Goal: Task Accomplishment & Management: Manage account settings

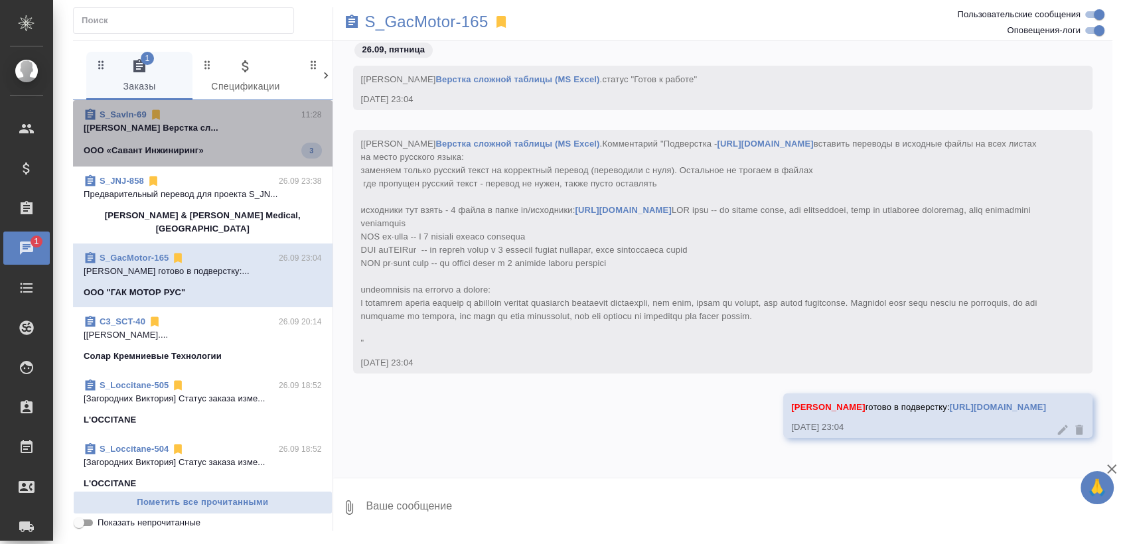
click at [210, 141] on span "S_SavIn-69 11:28 [Васютченко Александр] Работа Верстка сл... ООО «Савант Инжини…" at bounding box center [203, 133] width 238 height 50
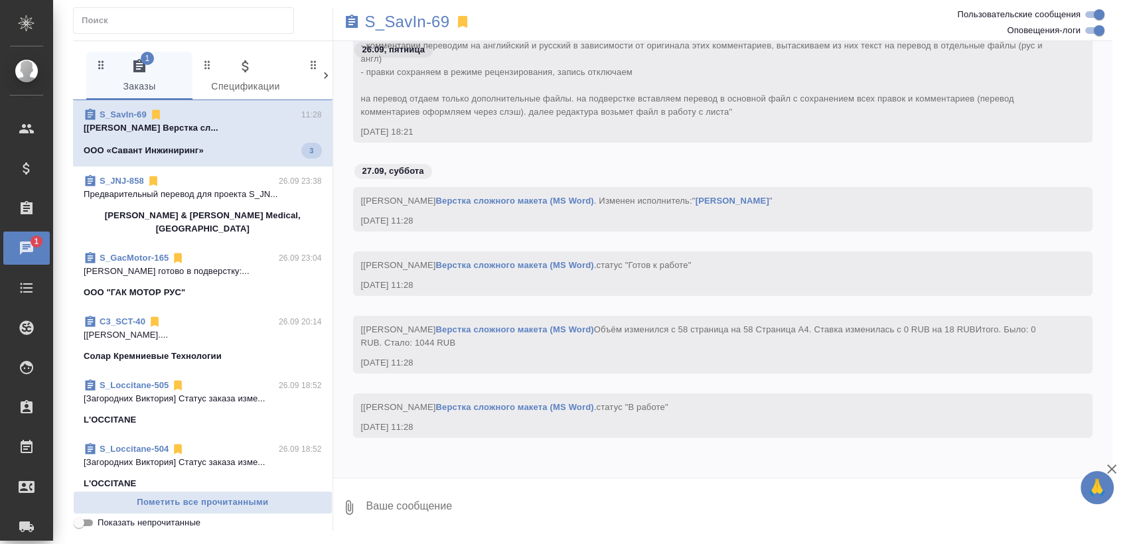
scroll to position [19552, 0]
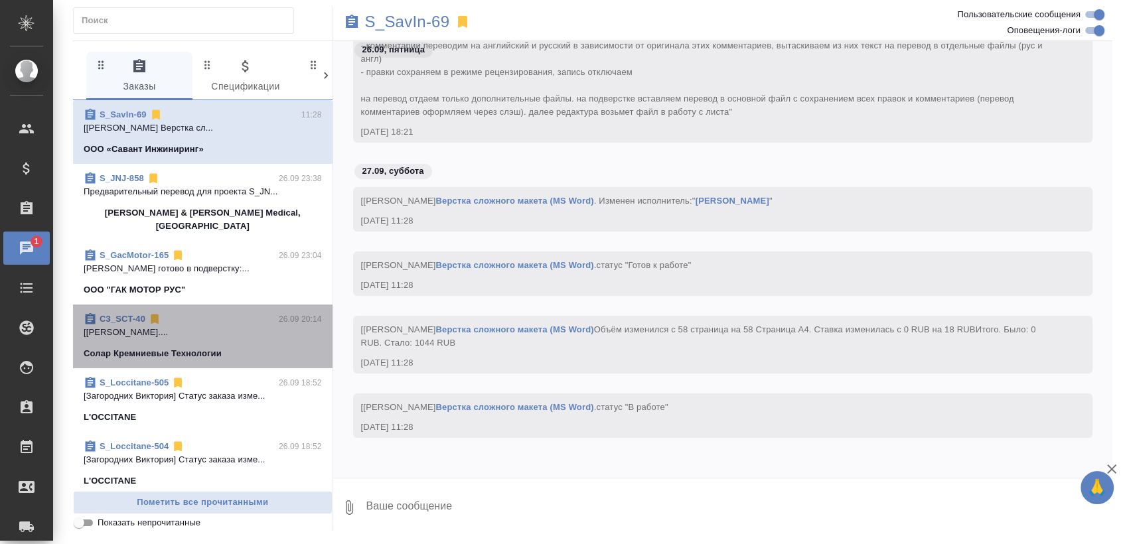
click at [234, 313] on div "C3_SCT-40 26.09 20:14" at bounding box center [203, 319] width 238 height 13
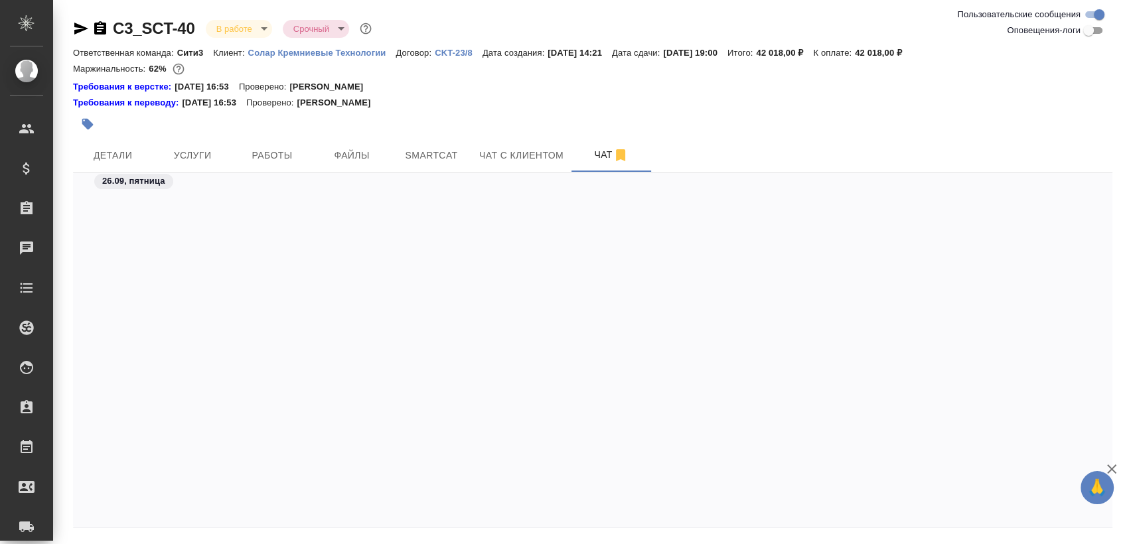
scroll to position [5275, 0]
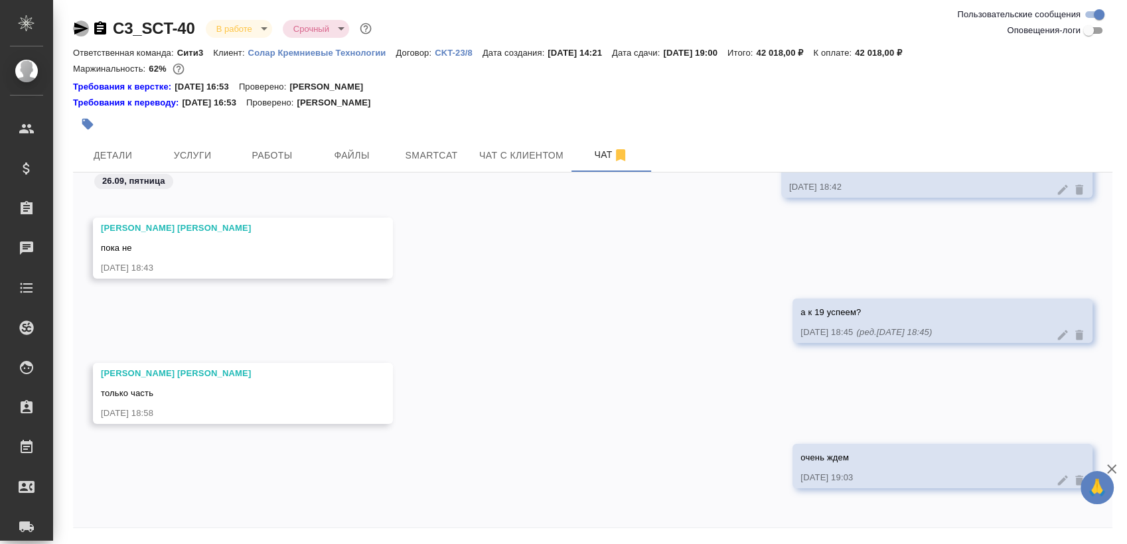
click at [82, 25] on icon "button" at bounding box center [81, 29] width 16 height 16
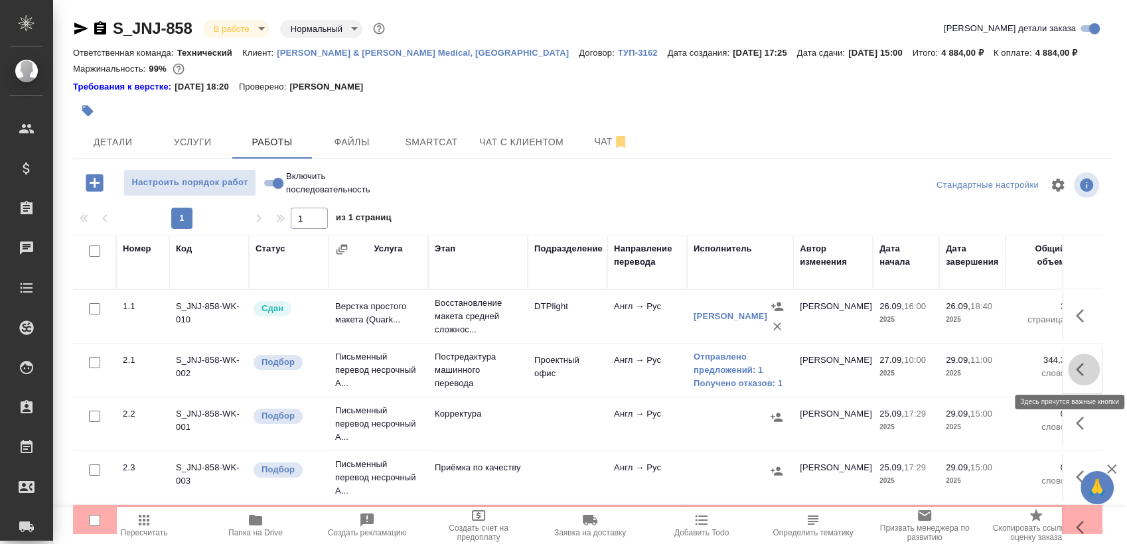
click at [1076, 370] on icon "button" at bounding box center [1084, 370] width 16 height 16
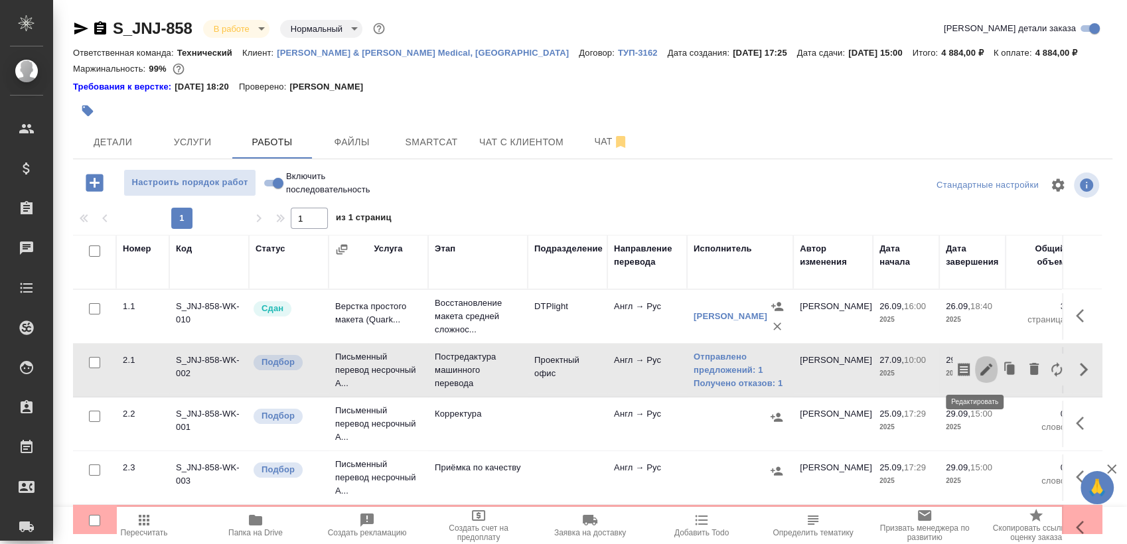
click at [978, 363] on icon "button" at bounding box center [986, 370] width 16 height 16
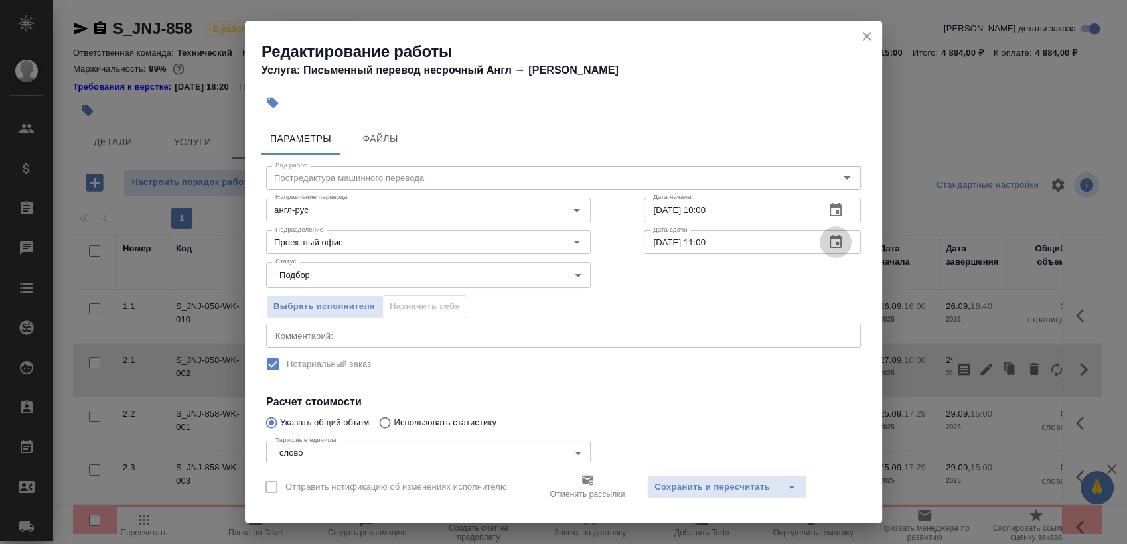
click at [828, 236] on icon "button" at bounding box center [836, 242] width 16 height 16
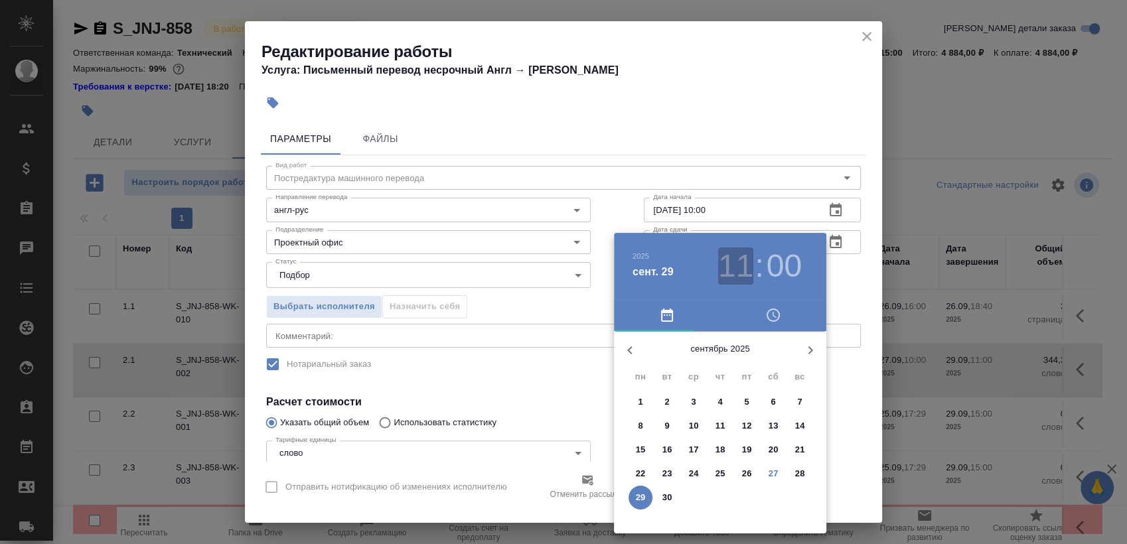
click at [737, 250] on h3 "11" at bounding box center [735, 266] width 35 height 37
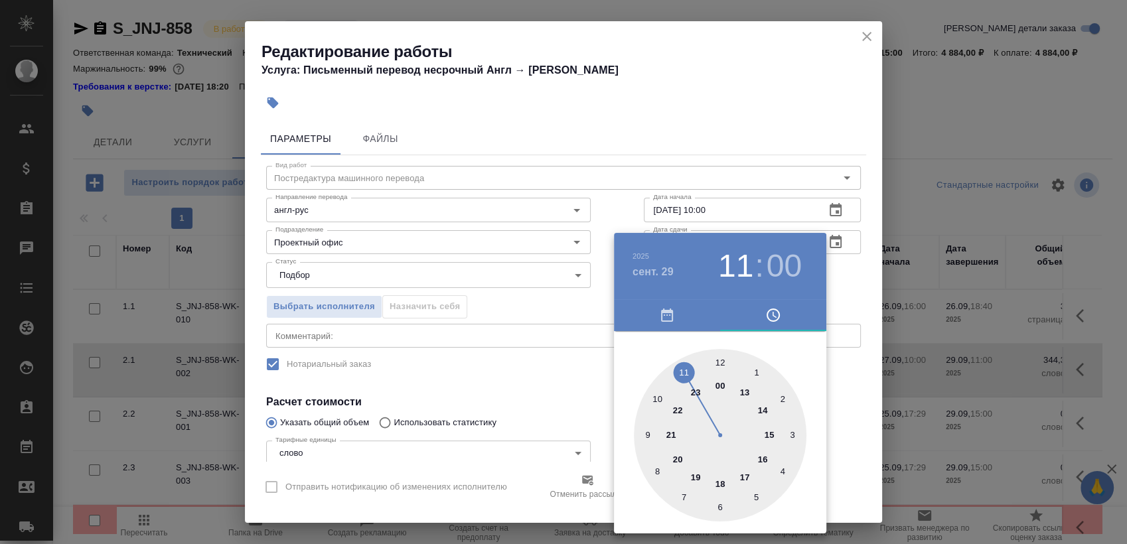
click at [653, 394] on div at bounding box center [720, 435] width 173 height 173
type input "29.09.2025 10:00"
click at [854, 279] on div at bounding box center [563, 272] width 1127 height 544
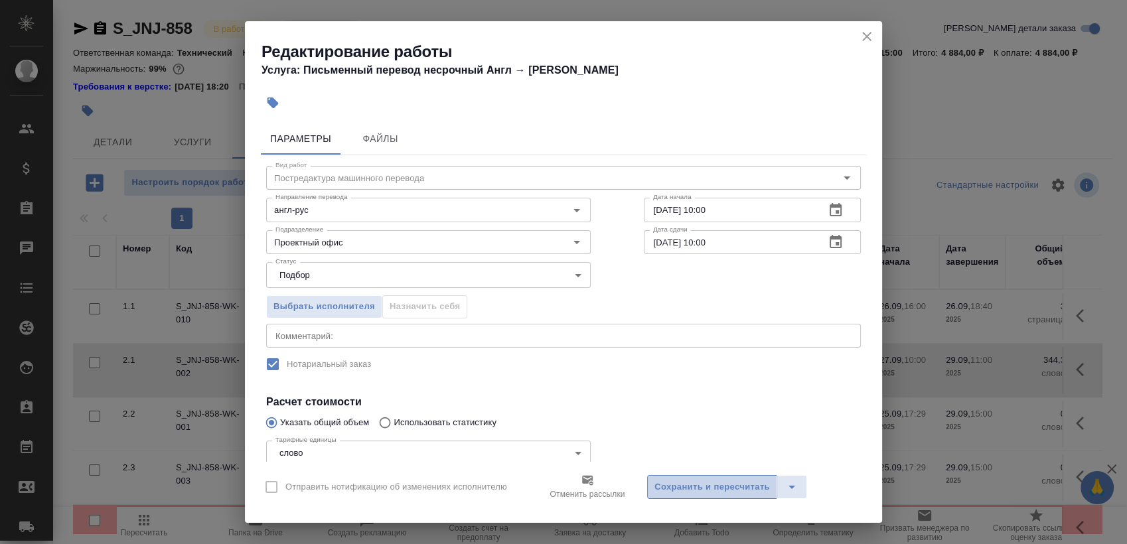
click at [725, 492] on span "Сохранить и пересчитать" at bounding box center [711, 487] width 115 height 15
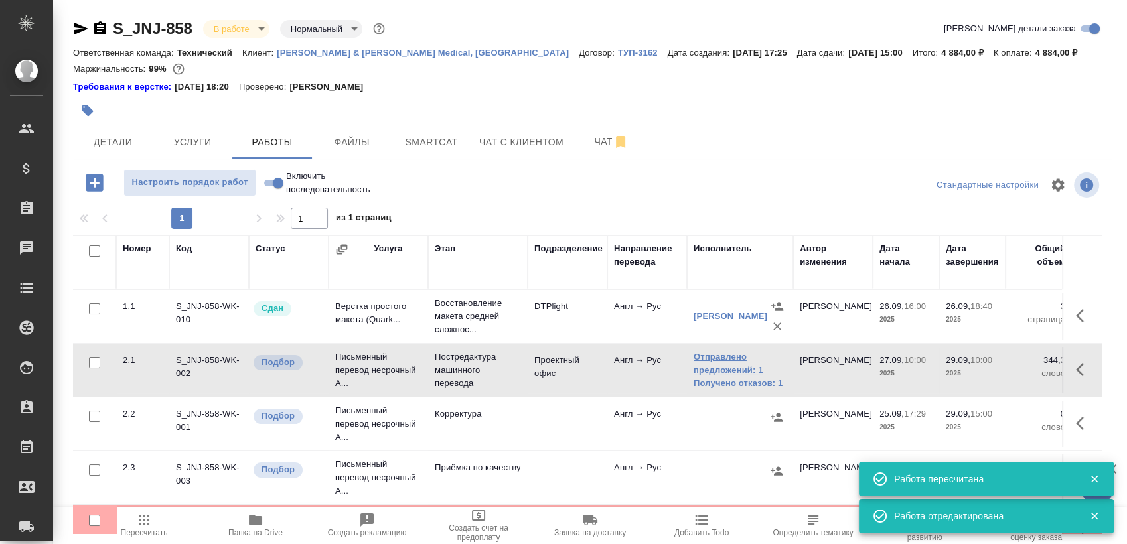
click at [729, 362] on link "Отправлено предложений: 1" at bounding box center [740, 363] width 93 height 27
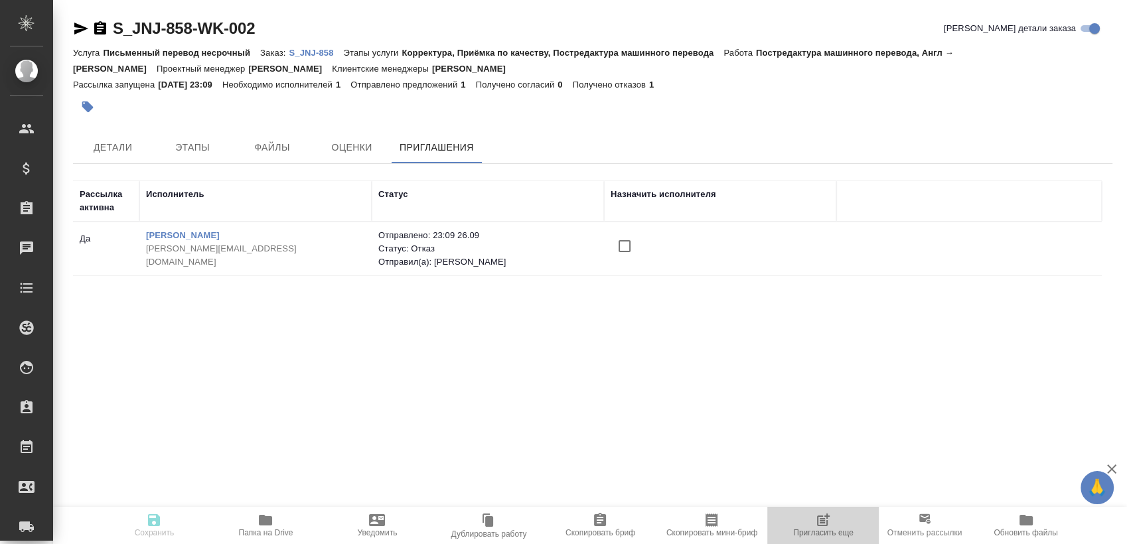
click at [791, 523] on span "Пригласить еще" at bounding box center [823, 524] width 96 height 25
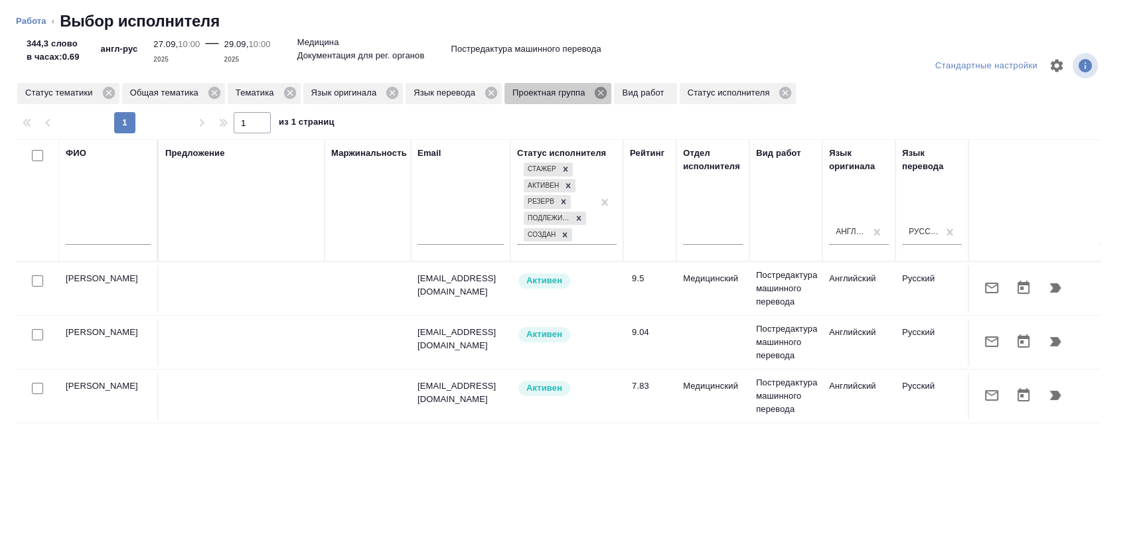
click at [601, 96] on icon at bounding box center [601, 93] width 12 height 12
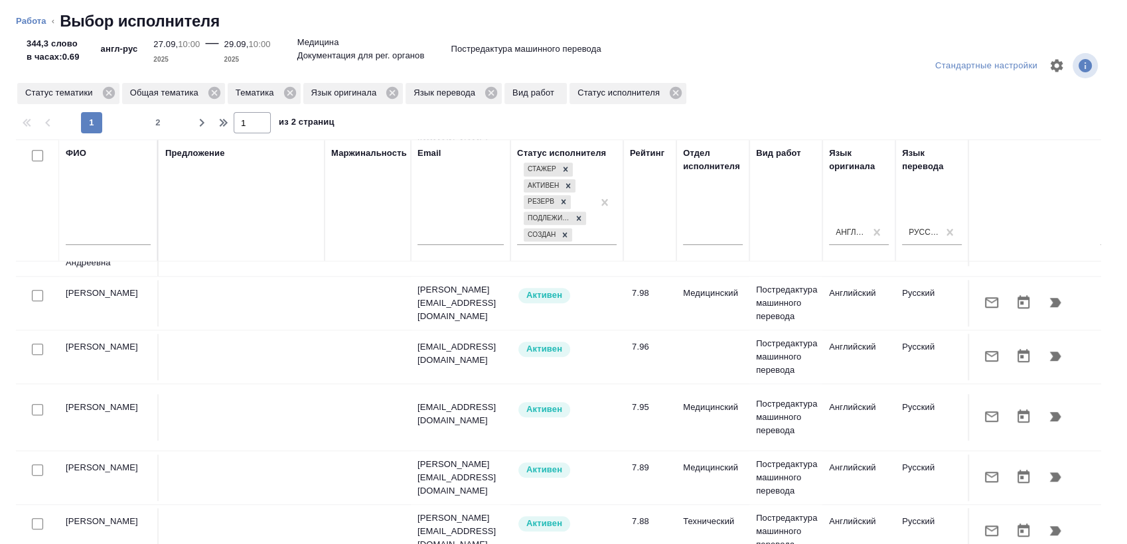
scroll to position [1071, 0]
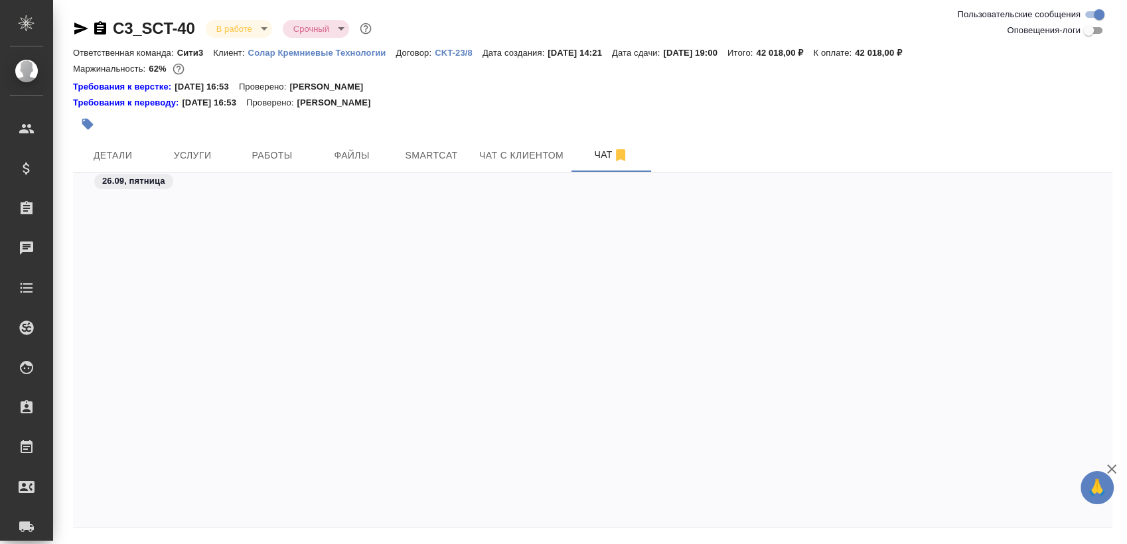
scroll to position [5275, 0]
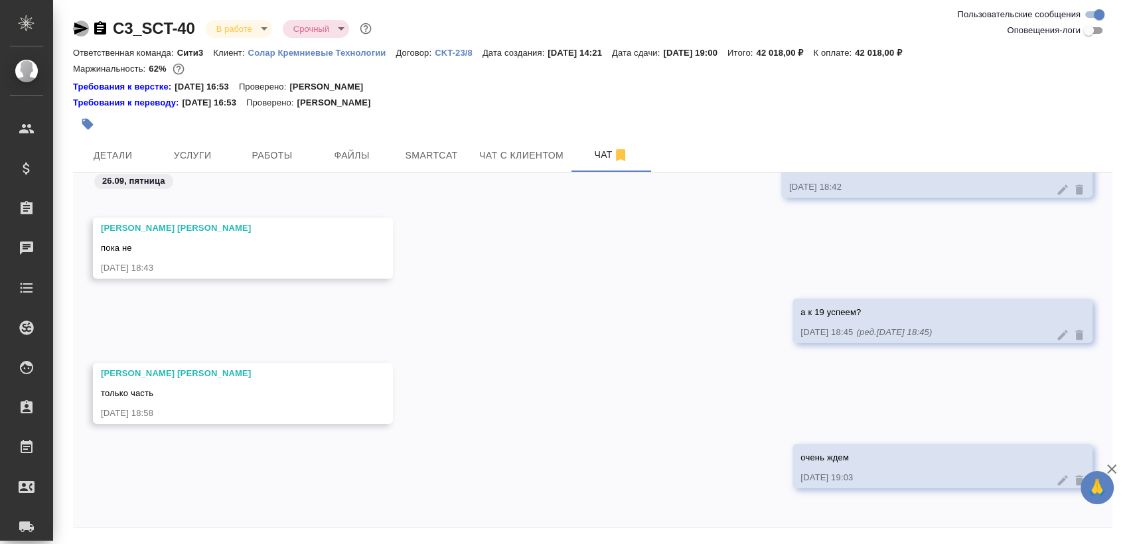
click at [80, 27] on icon "button" at bounding box center [81, 29] width 14 height 12
